Goal: Check status: Check status

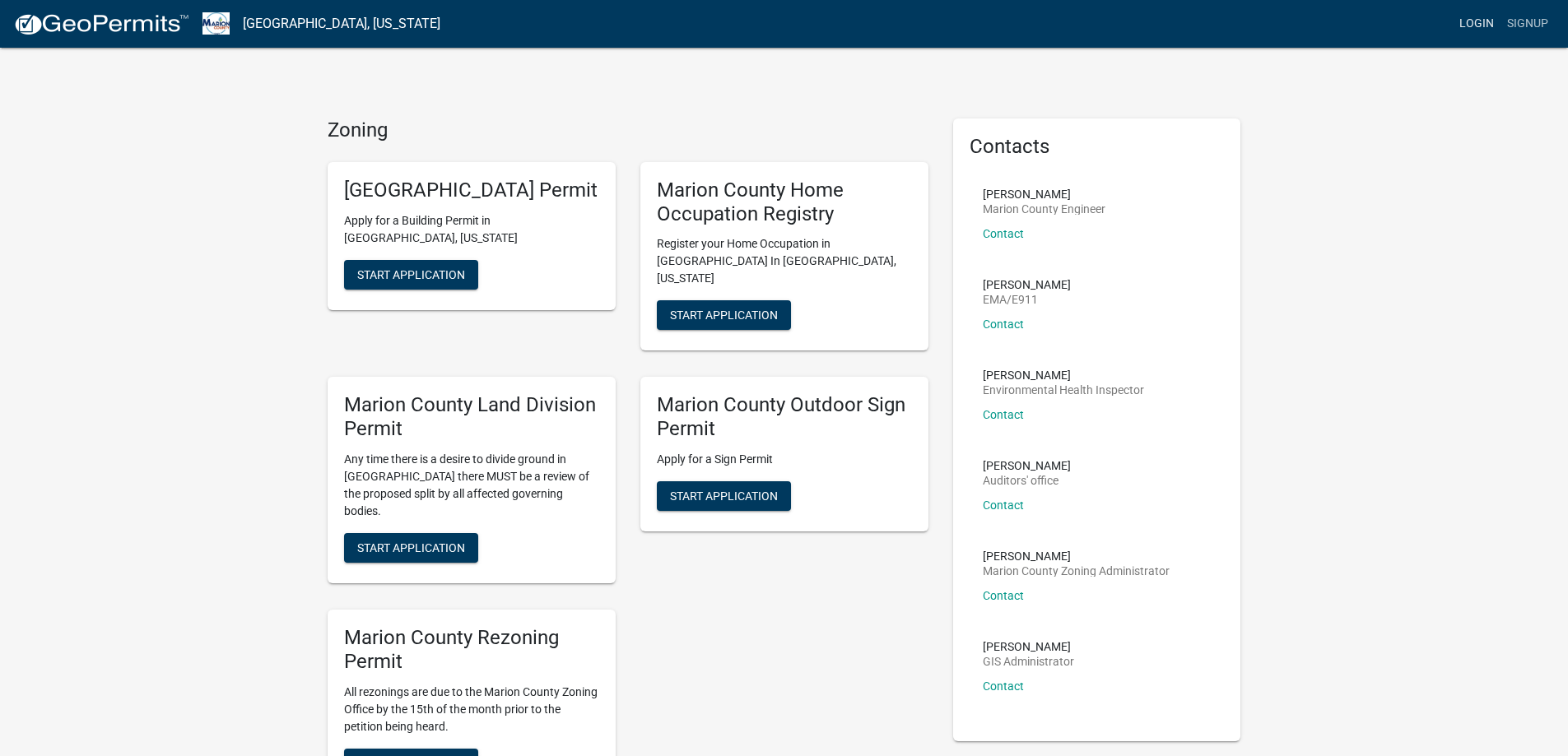
click at [1488, 23] on link "Login" at bounding box center [1476, 24] width 48 height 32
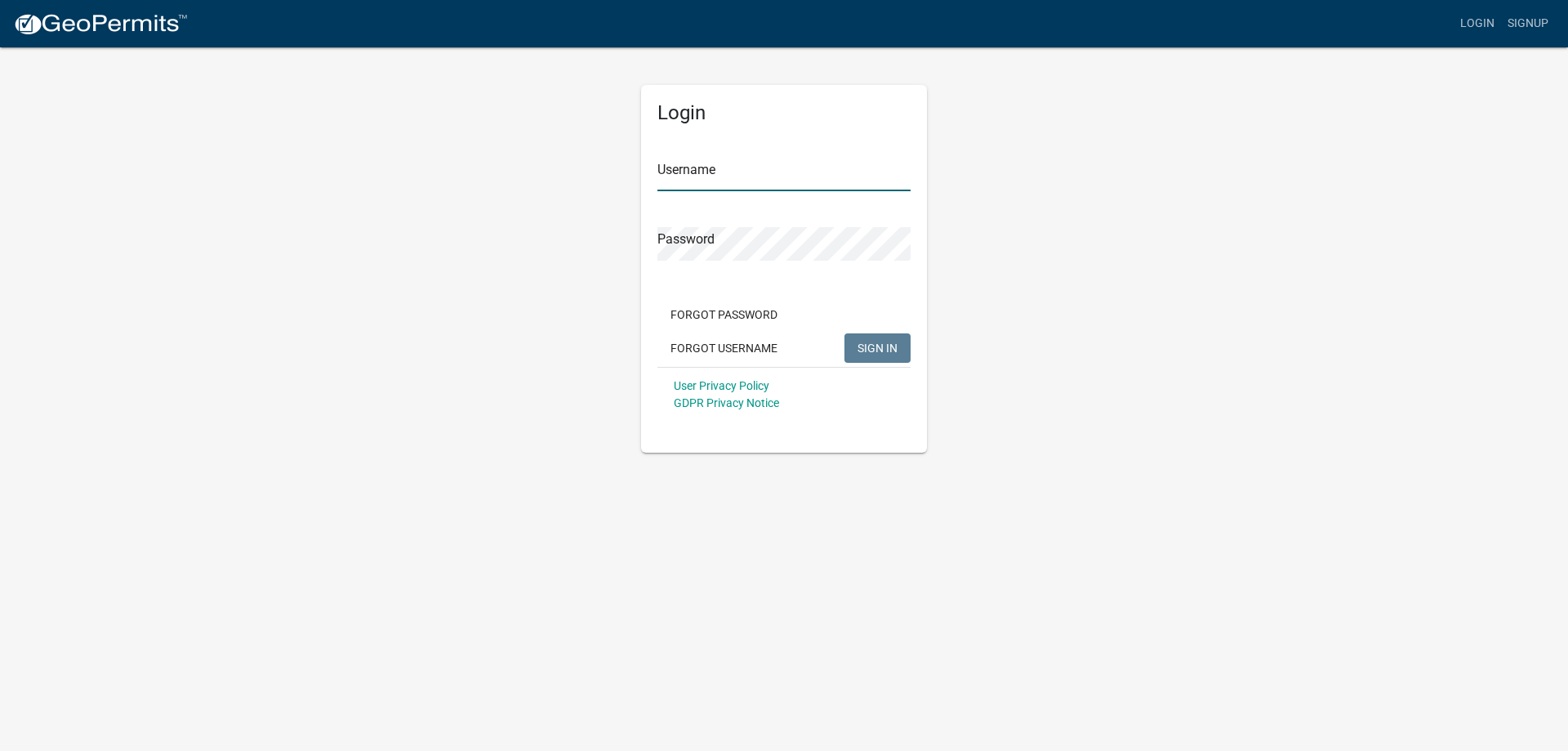
type input "Efeagins"
click at [882, 349] on span "SIGN IN" at bounding box center [877, 347] width 40 height 13
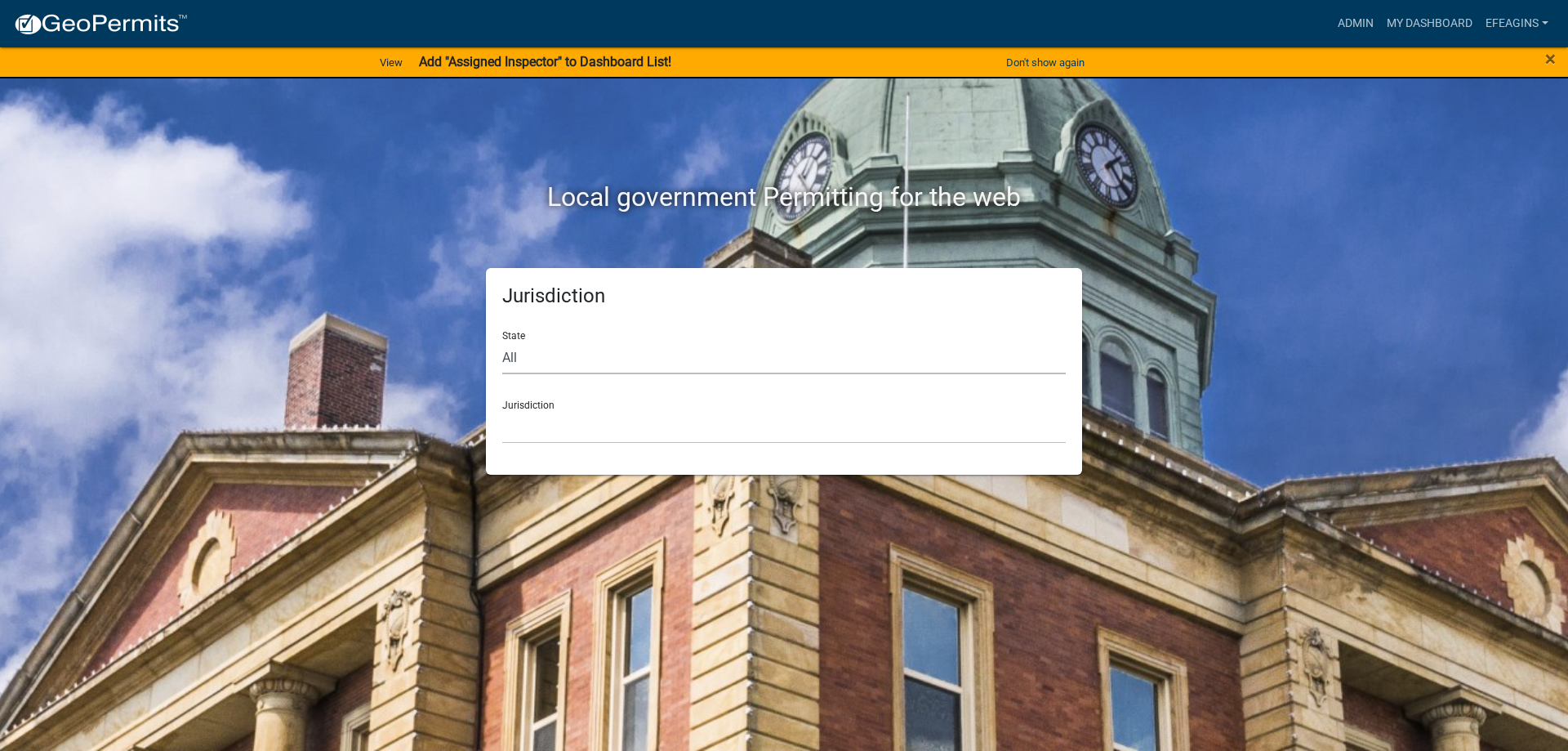
click at [749, 356] on select "All [US_STATE] [US_STATE] [US_STATE] [US_STATE] [US_STATE] [US_STATE] [US_STATE…" at bounding box center [784, 357] width 564 height 34
select select "[US_STATE]"
click at [502, 341] on select "All [US_STATE] [US_STATE] [US_STATE] [US_STATE] [US_STATE] [US_STATE] [US_STATE…" at bounding box center [784, 357] width 564 height 34
click at [658, 430] on select "[GEOGRAPHIC_DATA], [US_STATE] [GEOGRAPHIC_DATA], [US_STATE] [GEOGRAPHIC_DATA], …" at bounding box center [784, 427] width 564 height 34
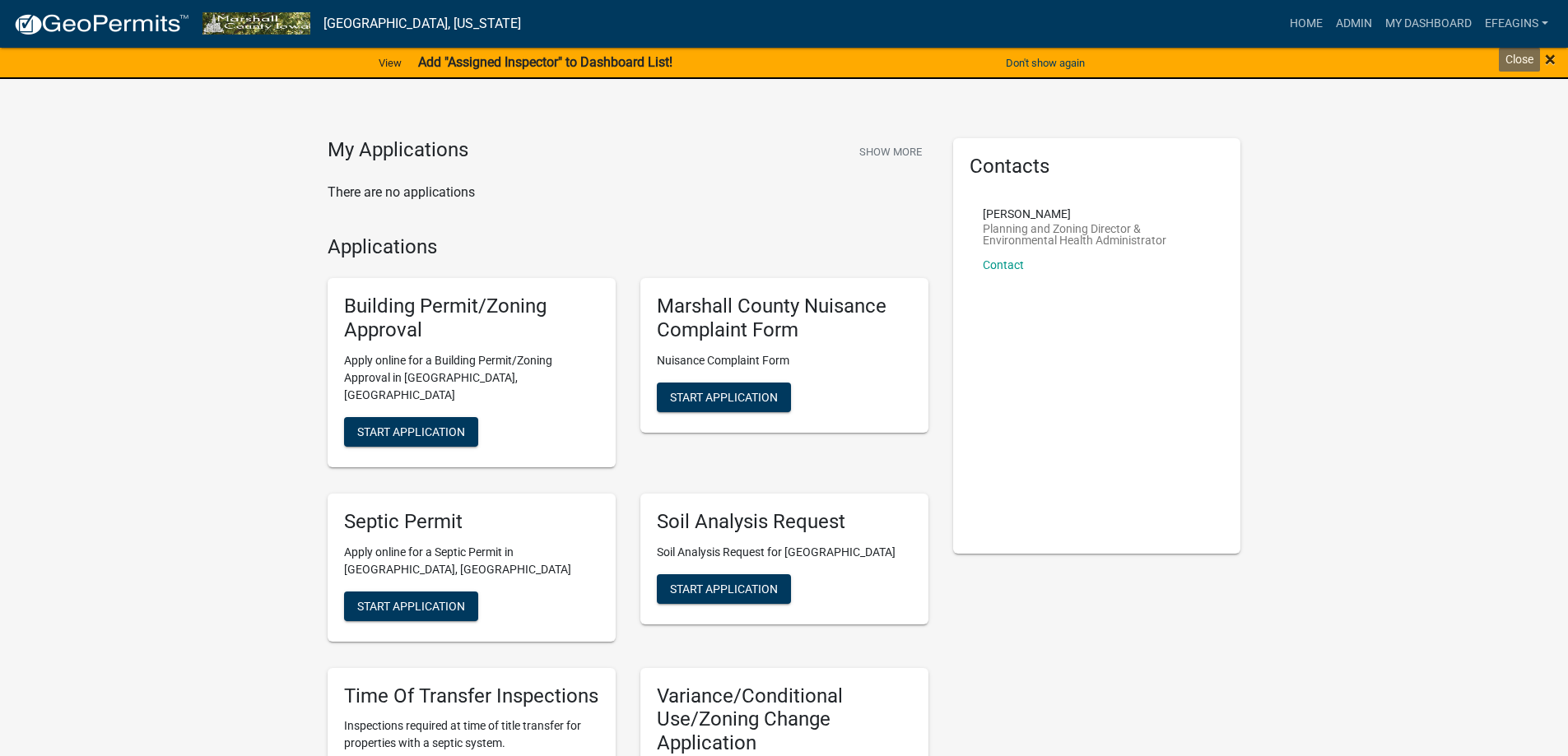
click at [1546, 60] on span "×" at bounding box center [1550, 60] width 11 height 23
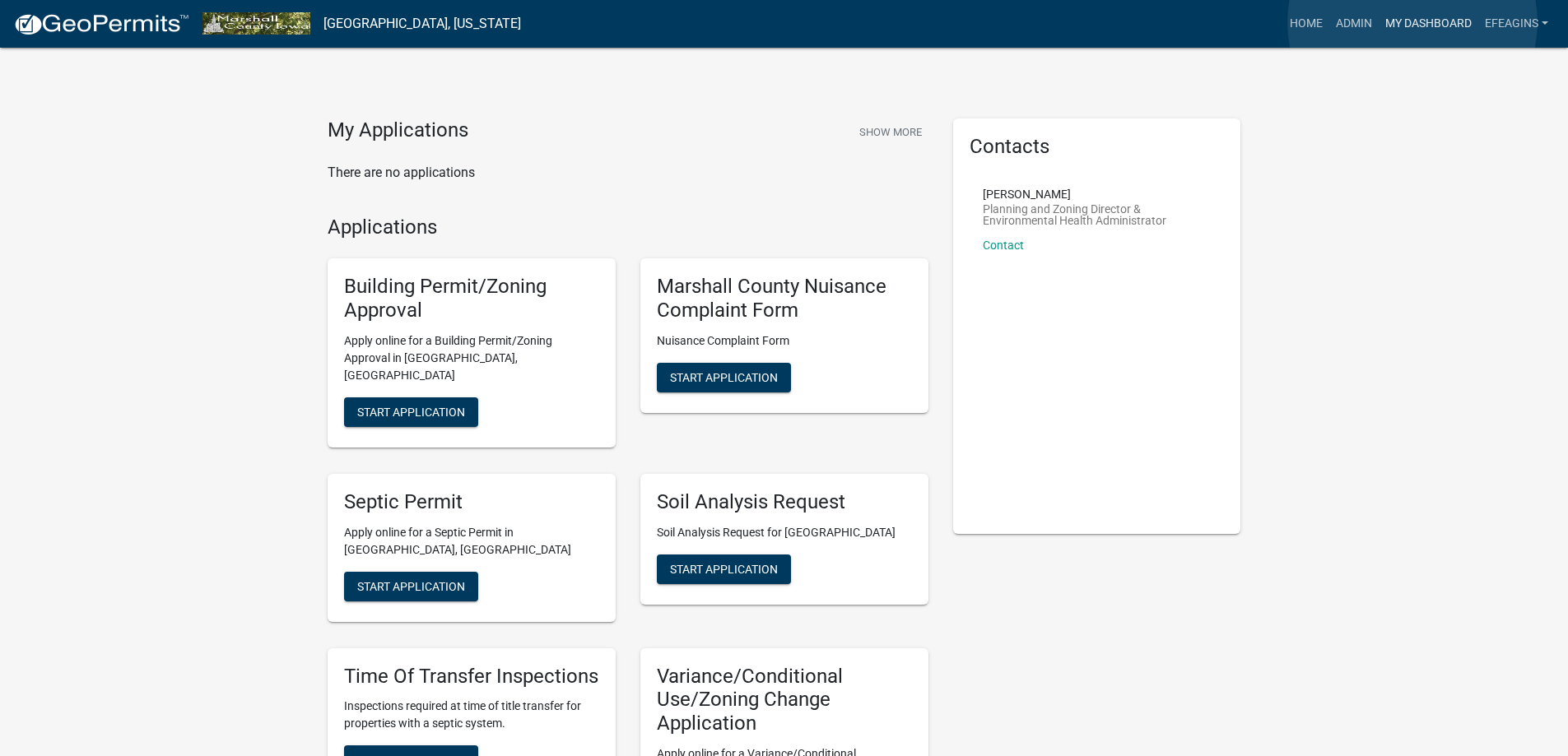
click at [1412, 22] on link "My Dashboard" at bounding box center [1428, 24] width 100 height 32
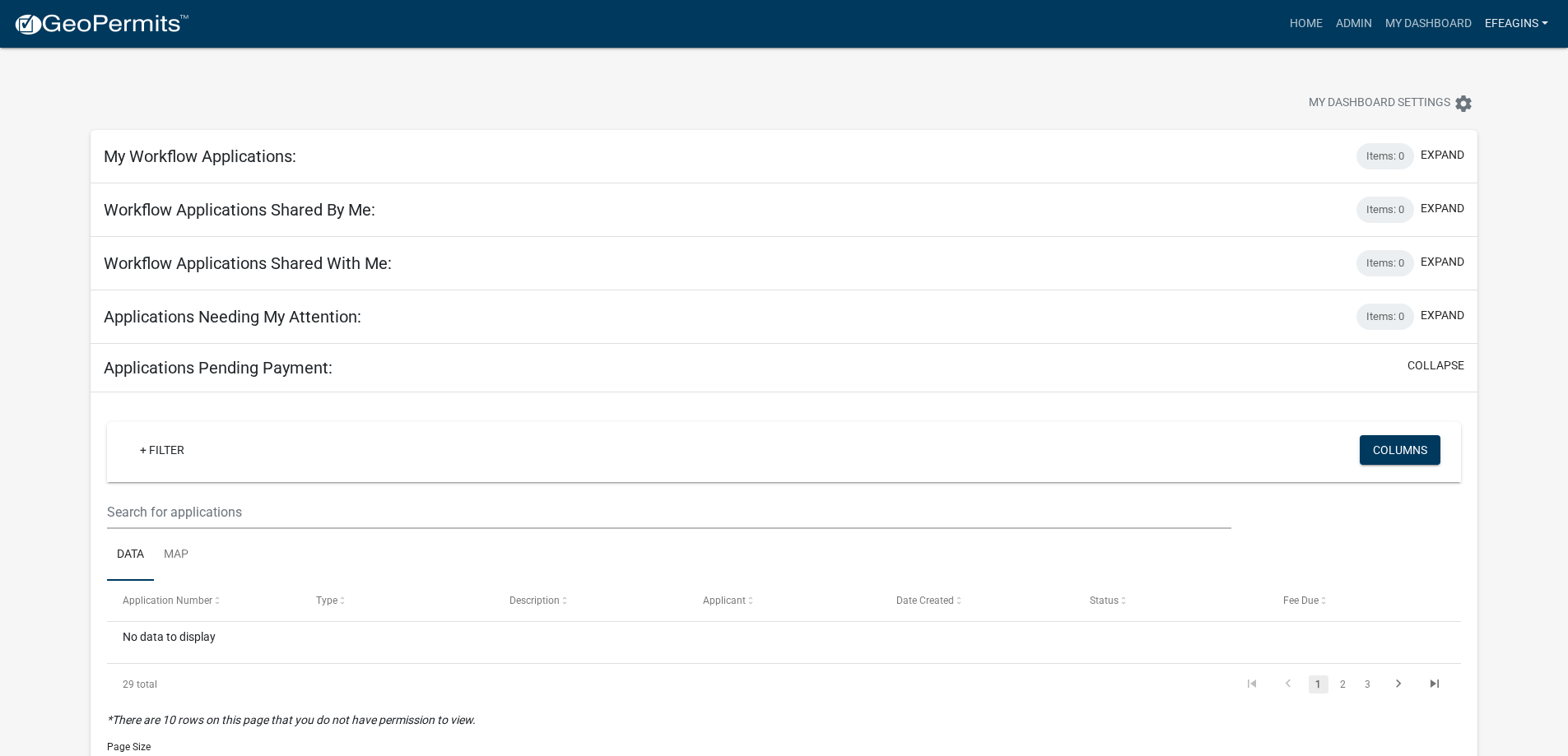
click at [1506, 30] on link "Efeagins" at bounding box center [1515, 24] width 76 height 32
click at [1462, 158] on link "Logout" at bounding box center [1488, 160] width 131 height 39
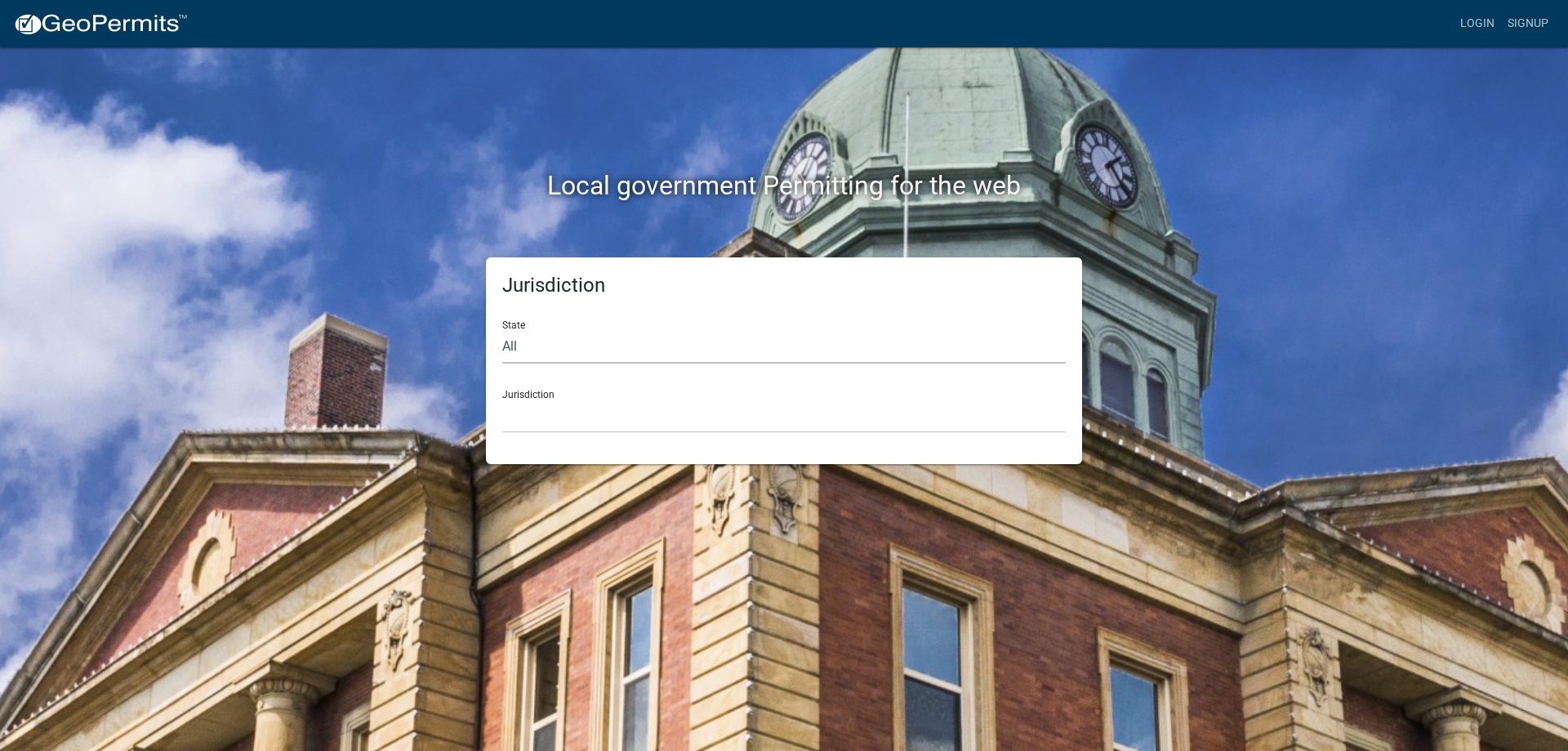
click at [678, 353] on select "All [US_STATE] [US_STATE] [US_STATE] [US_STATE] [US_STATE] [US_STATE] [US_STATE…" at bounding box center [784, 347] width 564 height 34
select select "[US_STATE]"
click at [502, 330] on select "All [US_STATE] [US_STATE] [US_STATE] [US_STATE] [US_STATE] [US_STATE] [US_STATE…" at bounding box center [784, 347] width 564 height 34
click at [604, 427] on select "[GEOGRAPHIC_DATA], [US_STATE] [GEOGRAPHIC_DATA], [US_STATE] [GEOGRAPHIC_DATA], …" at bounding box center [784, 416] width 564 height 34
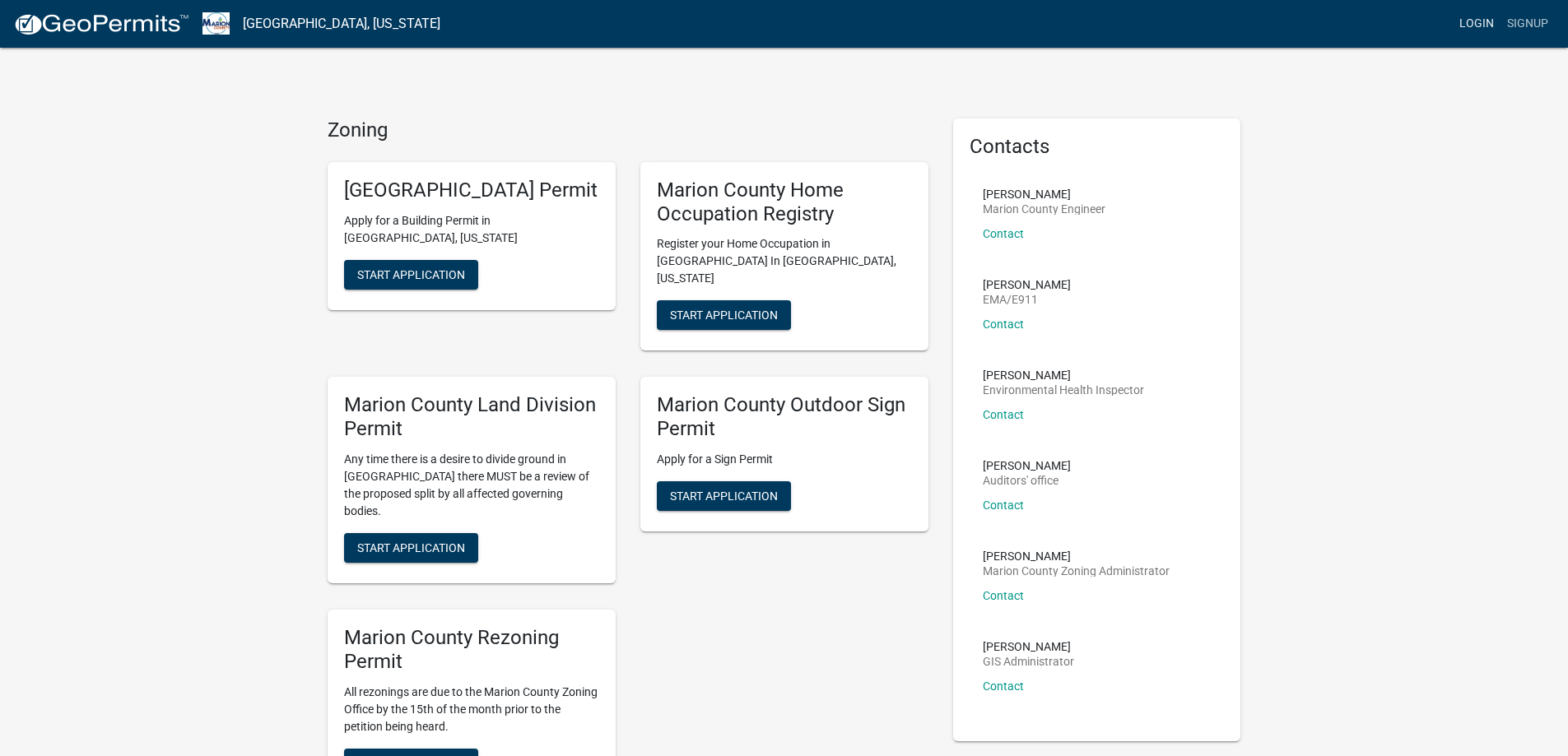
click at [1476, 29] on link "Login" at bounding box center [1476, 24] width 48 height 32
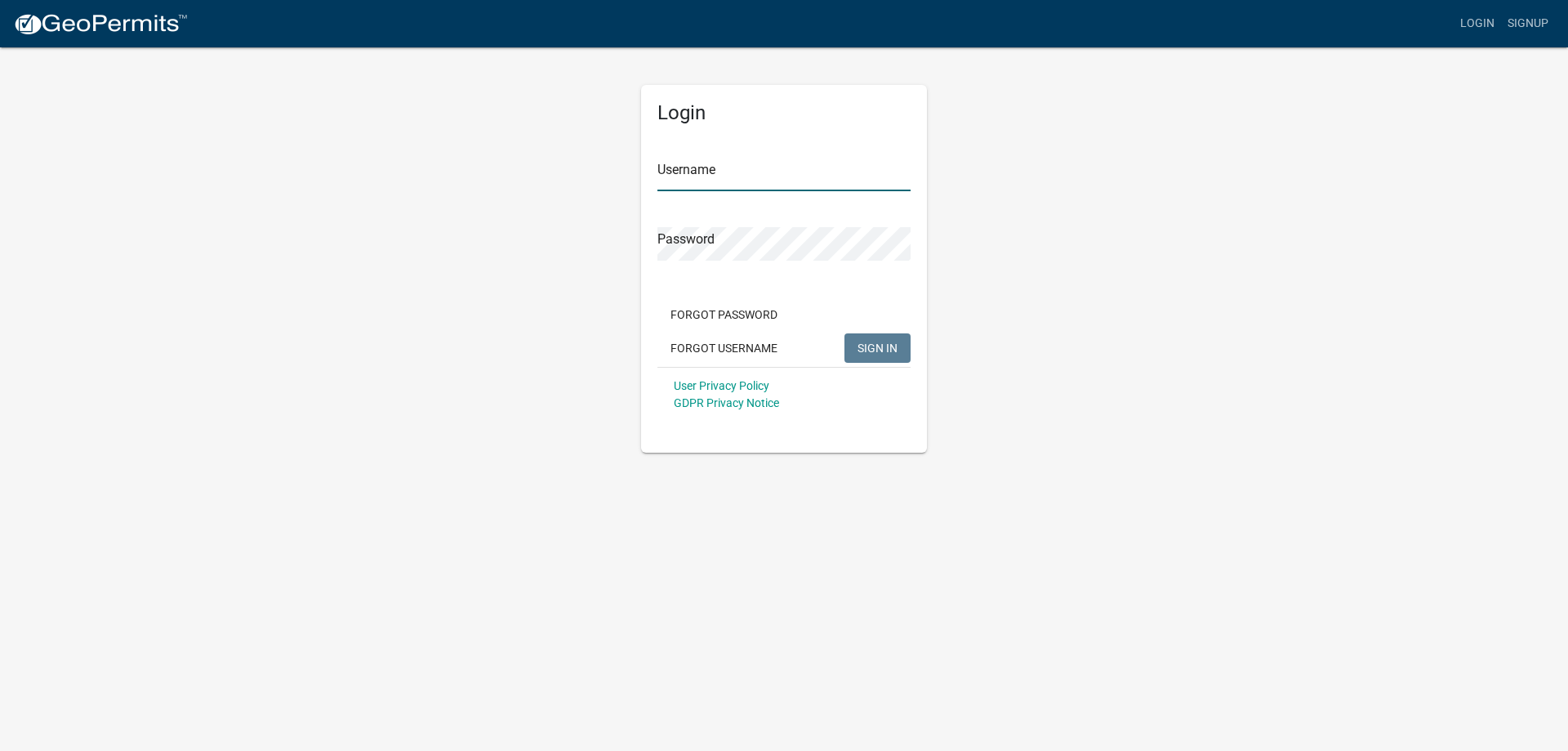
type input "Efeagins"
click at [876, 339] on button "SIGN IN" at bounding box center [877, 348] width 66 height 30
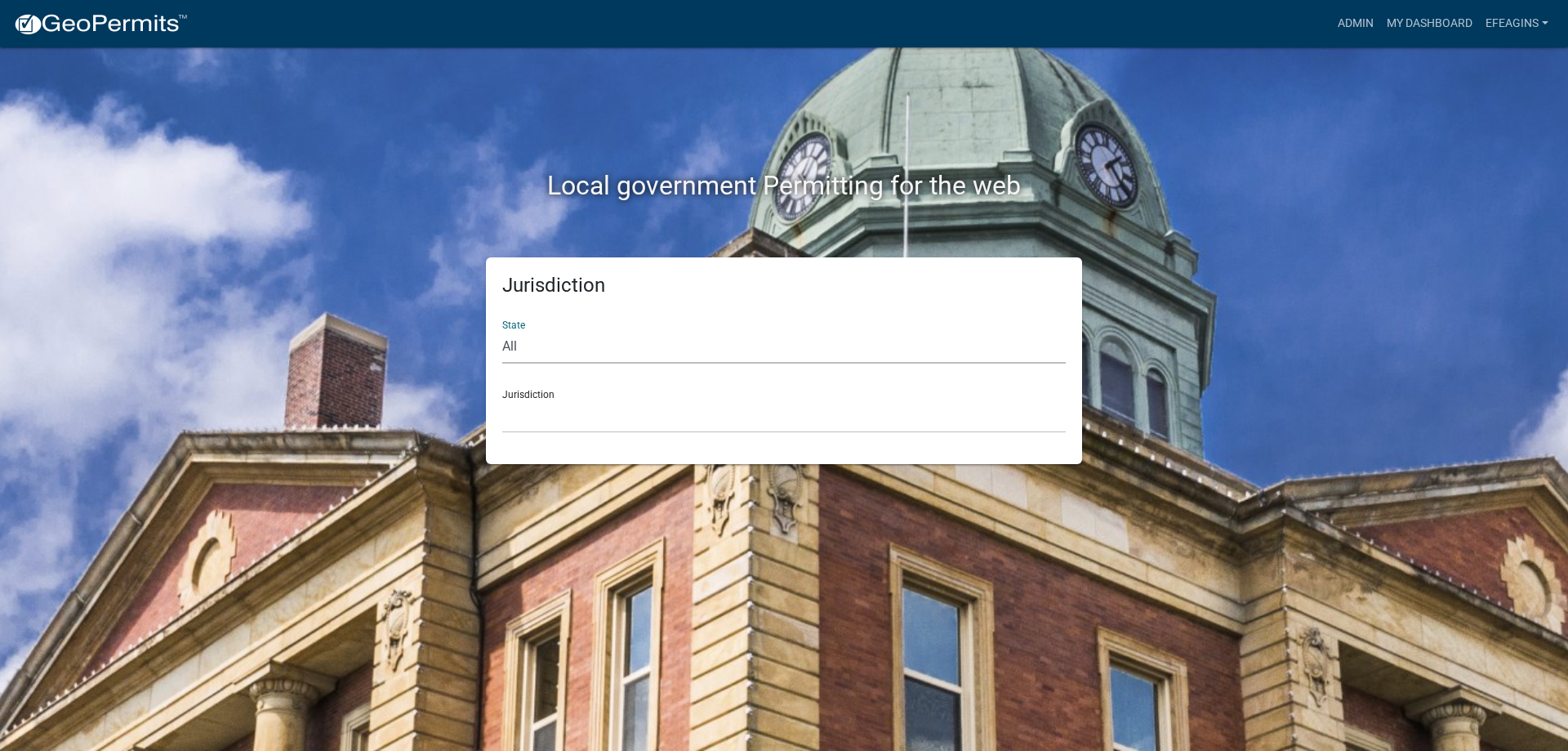
click at [573, 351] on select "All [US_STATE] [US_STATE] [US_STATE] [US_STATE] [US_STATE] [US_STATE] [US_STATE…" at bounding box center [784, 347] width 564 height 34
select select "[US_STATE]"
click at [502, 330] on select "All [US_STATE] [US_STATE] [US_STATE] [US_STATE] [US_STATE] [US_STATE] [US_STATE…" at bounding box center [784, 347] width 564 height 34
click at [588, 421] on select "[GEOGRAPHIC_DATA], [US_STATE] [GEOGRAPHIC_DATA], [US_STATE] [GEOGRAPHIC_DATA], …" at bounding box center [784, 416] width 564 height 34
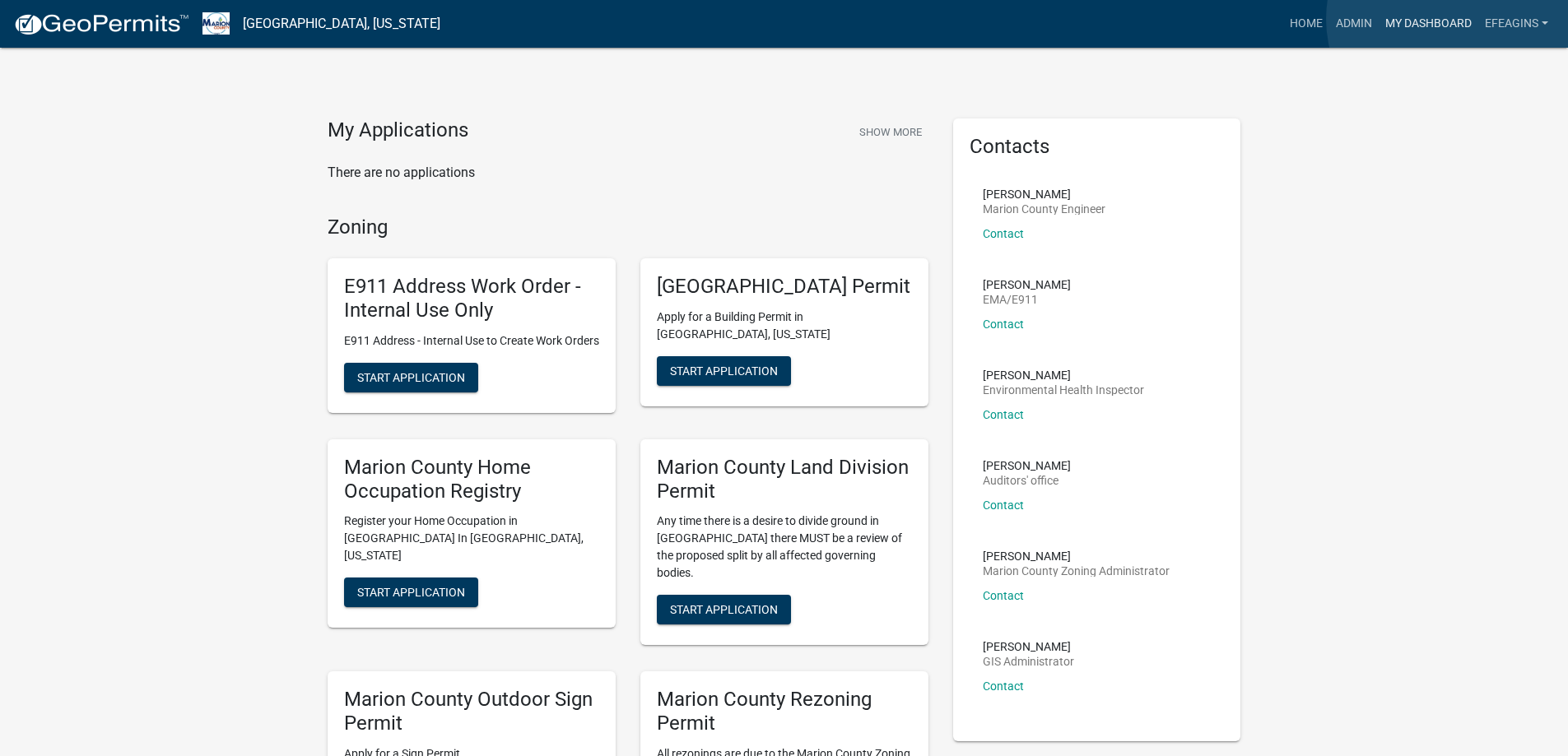
click at [1451, 19] on link "My Dashboard" at bounding box center [1428, 24] width 100 height 32
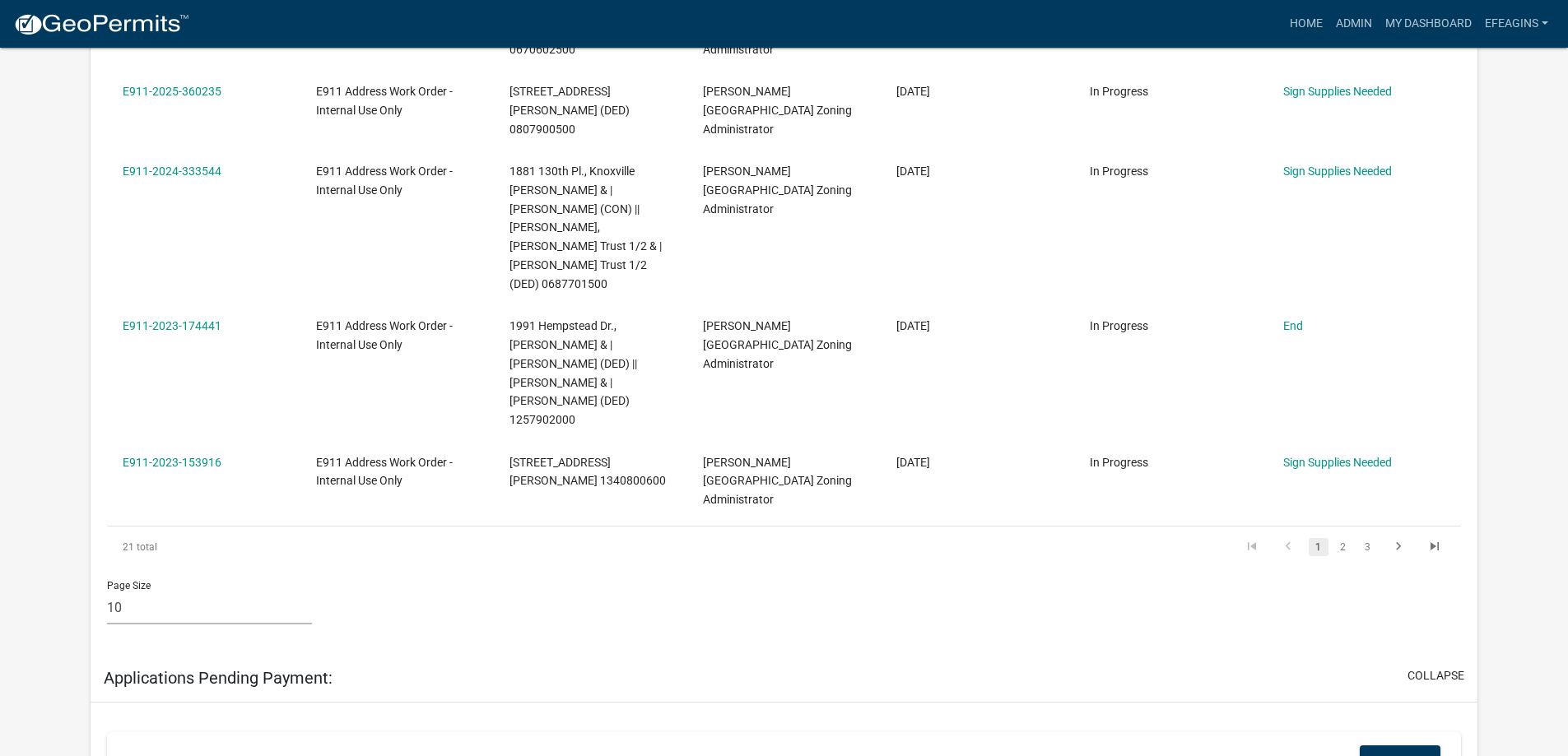
scroll to position [905, 0]
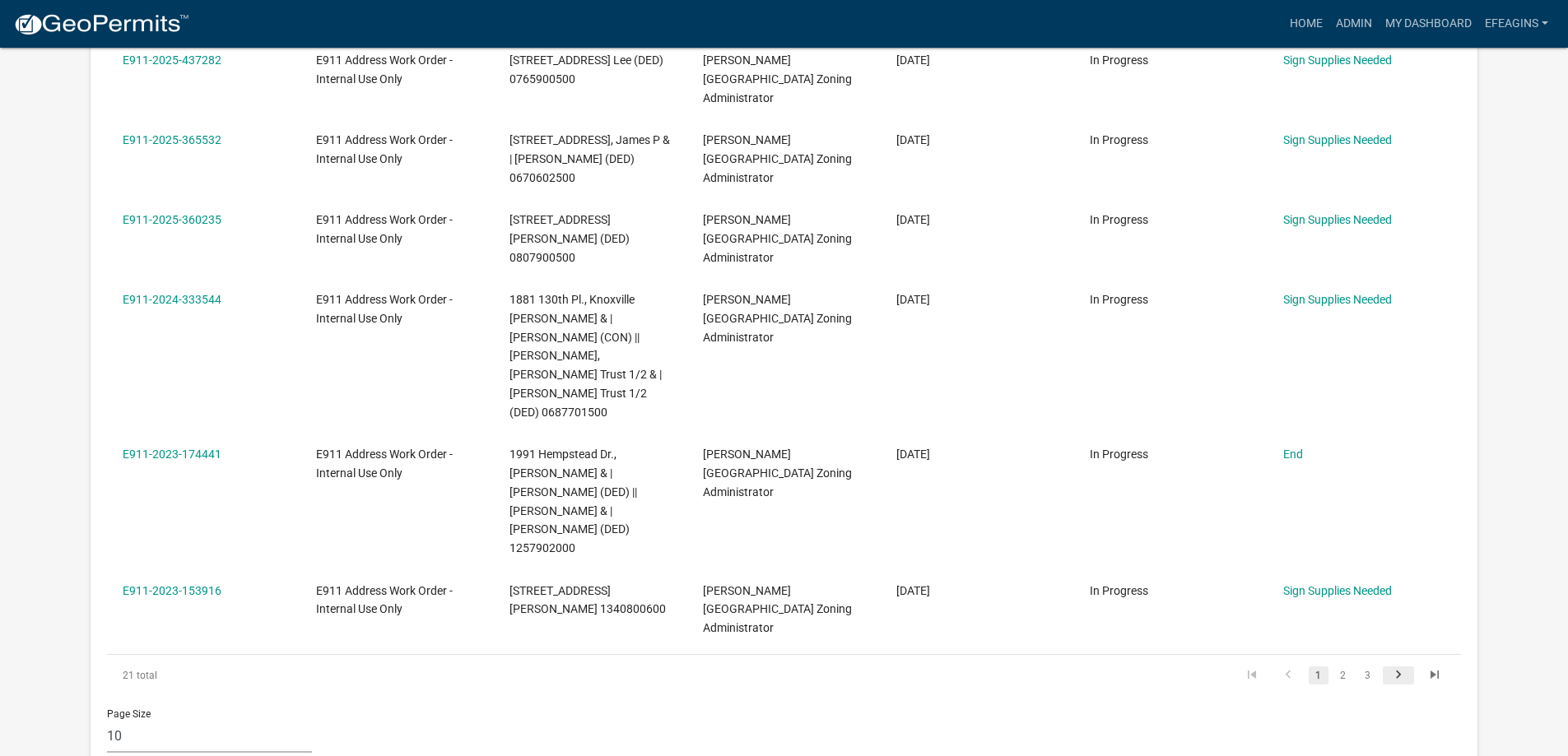
click at [1402, 667] on icon "go to next page" at bounding box center [1398, 676] width 21 height 20
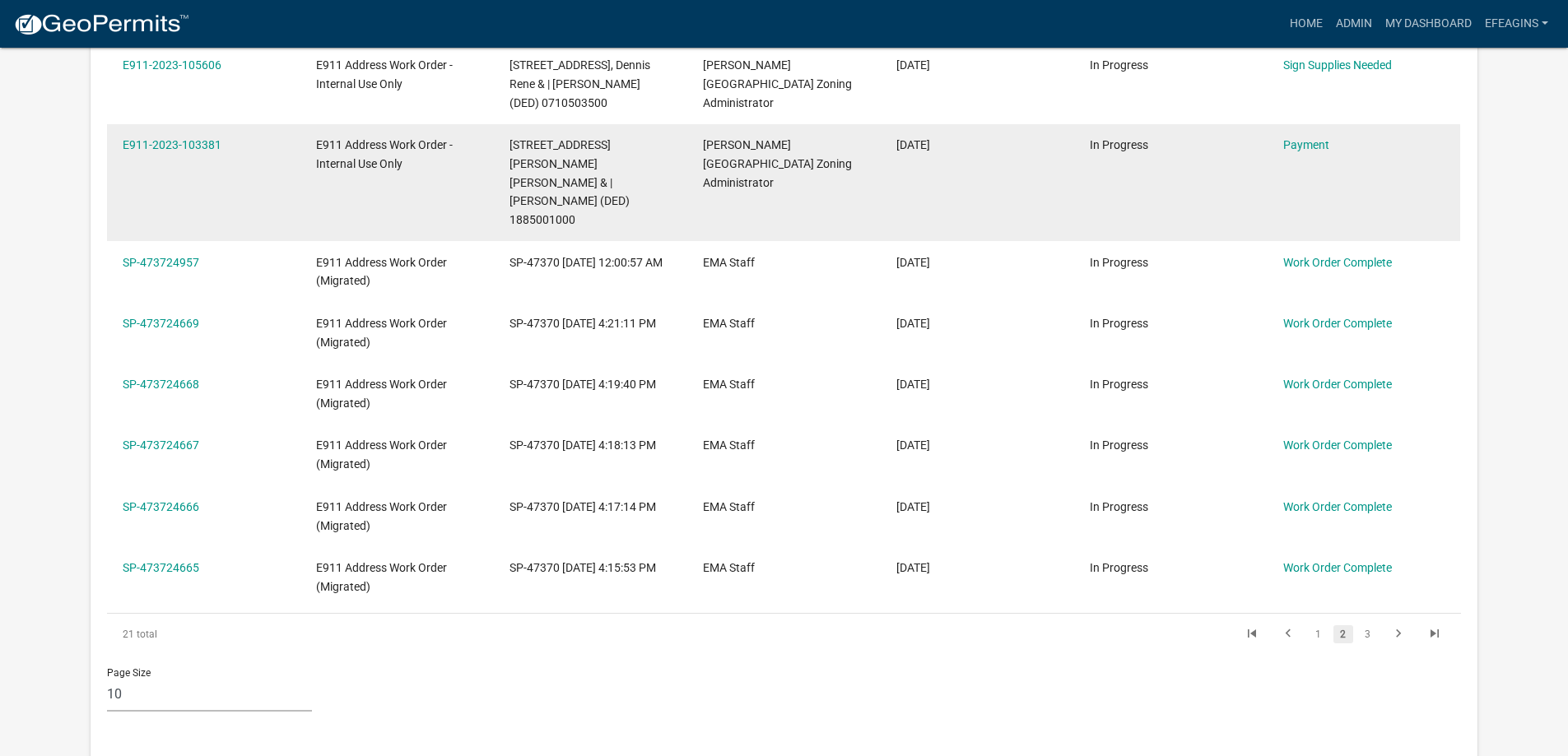
scroll to position [1152, 0]
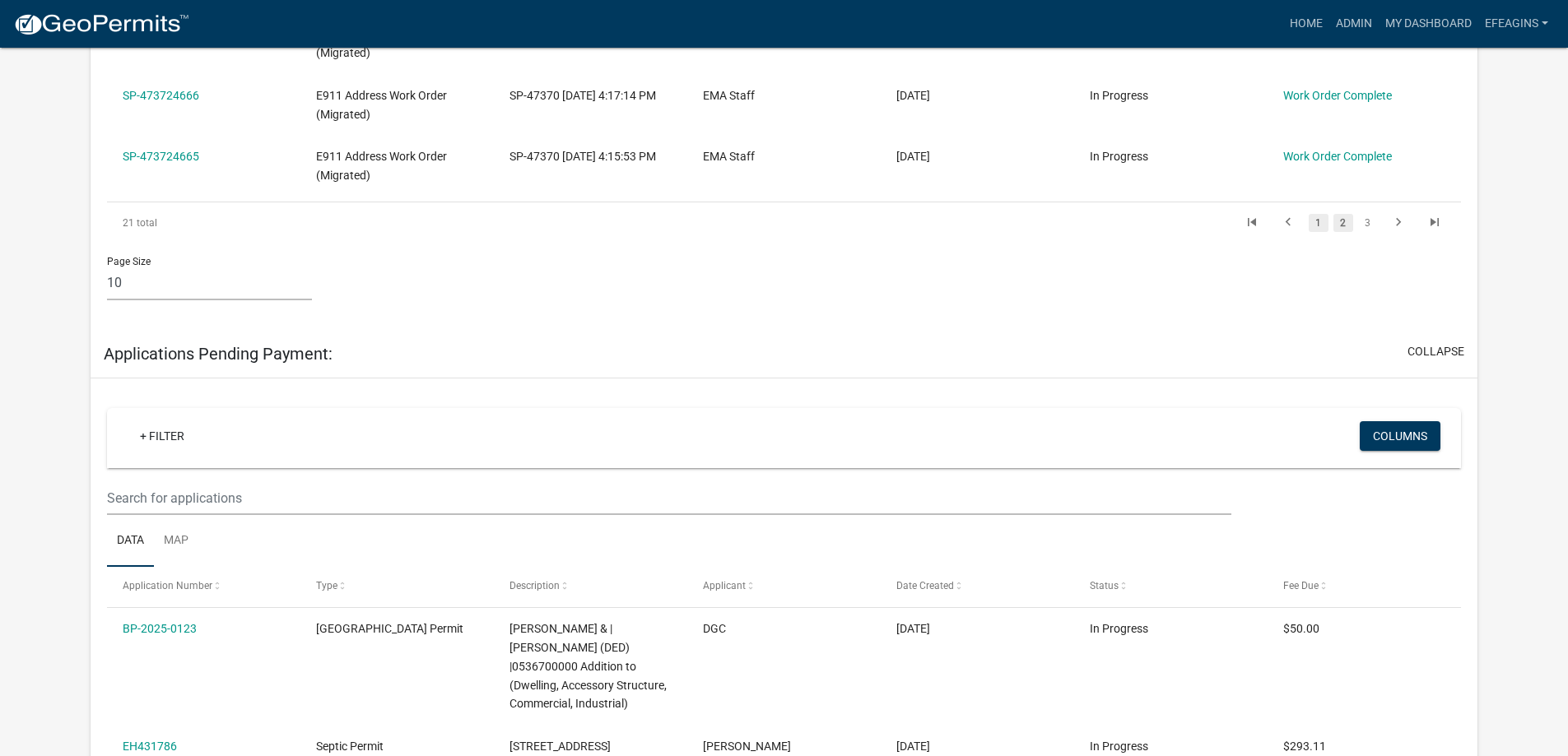
click at [1318, 214] on link "1" at bounding box center [1318, 222] width 20 height 18
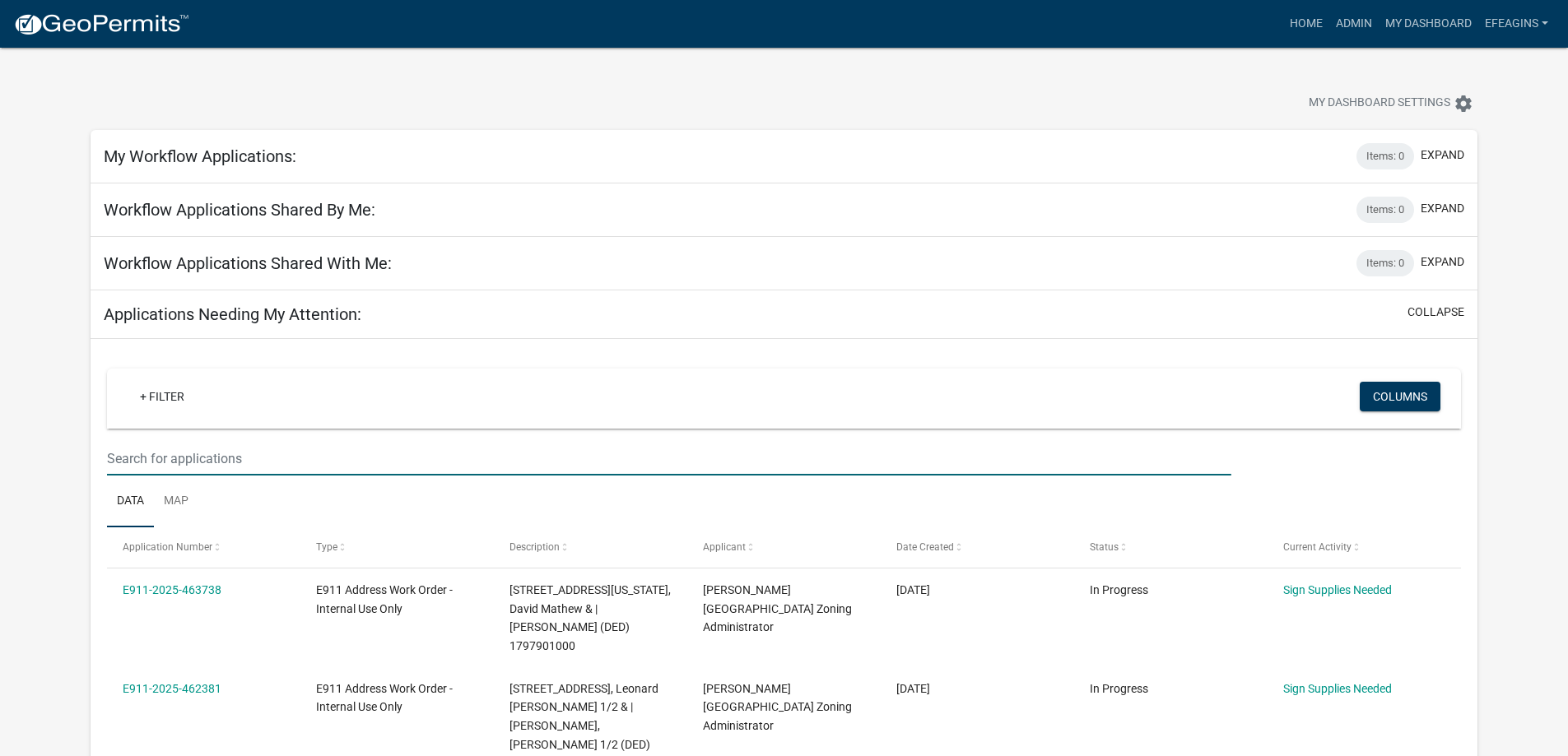
click at [191, 460] on input "text" at bounding box center [668, 458] width 1123 height 34
type input "2025-424190"
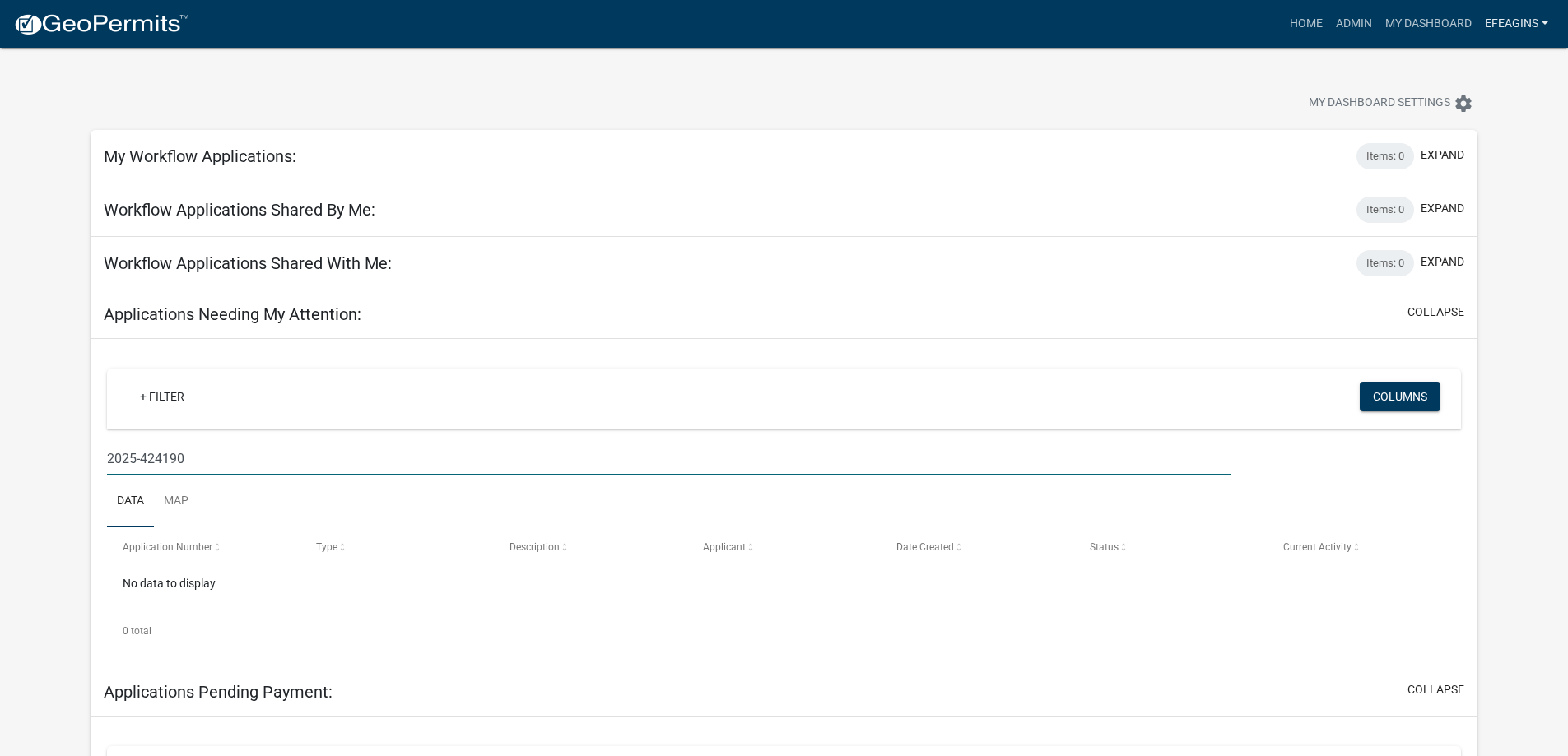
click at [1503, 28] on link "Efeagins" at bounding box center [1515, 24] width 76 height 32
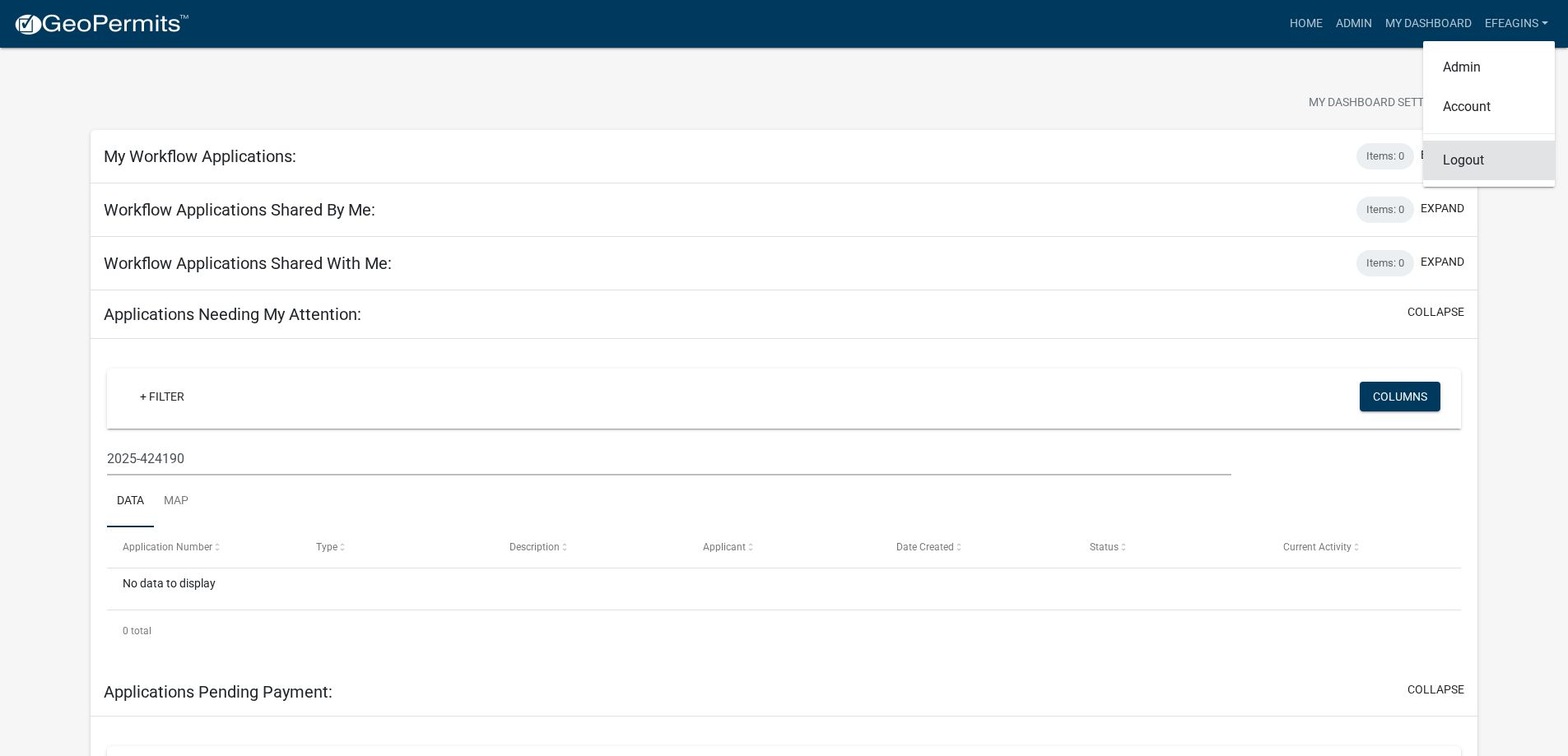
click at [1486, 158] on link "Logout" at bounding box center [1488, 160] width 131 height 39
